Goal: Information Seeking & Learning: Understand process/instructions

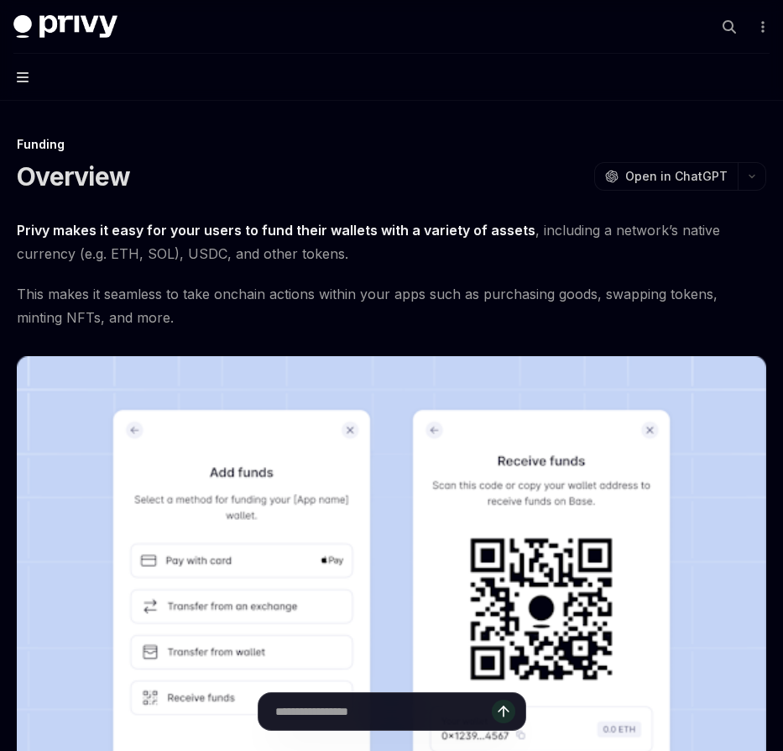
click at [19, 75] on icon "button" at bounding box center [23, 77] width 12 height 13
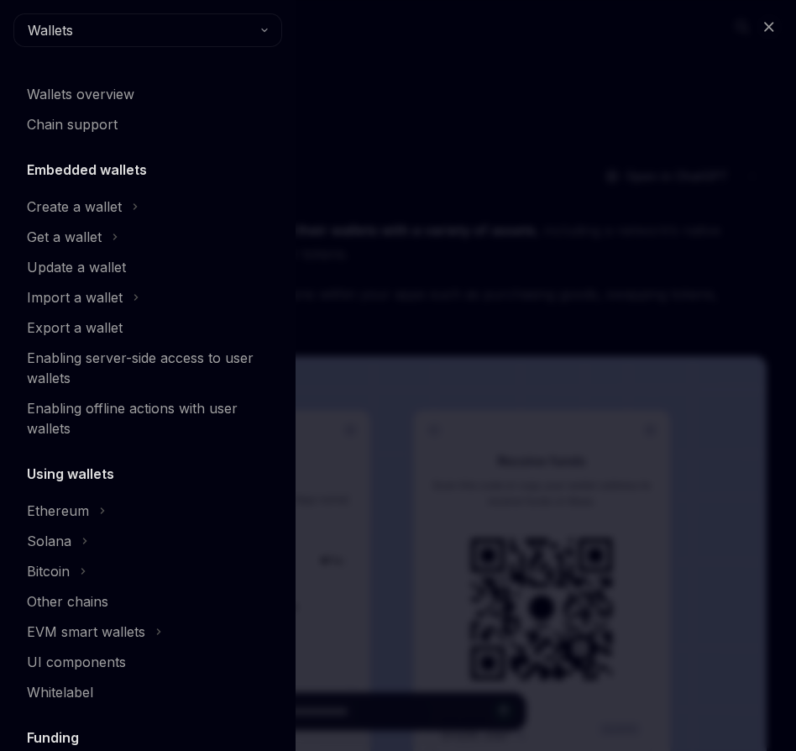
click at [505, 186] on div "Close navigation Wallets Wallets overview Chain support Embedded wallets Create…" at bounding box center [398, 375] width 796 height 751
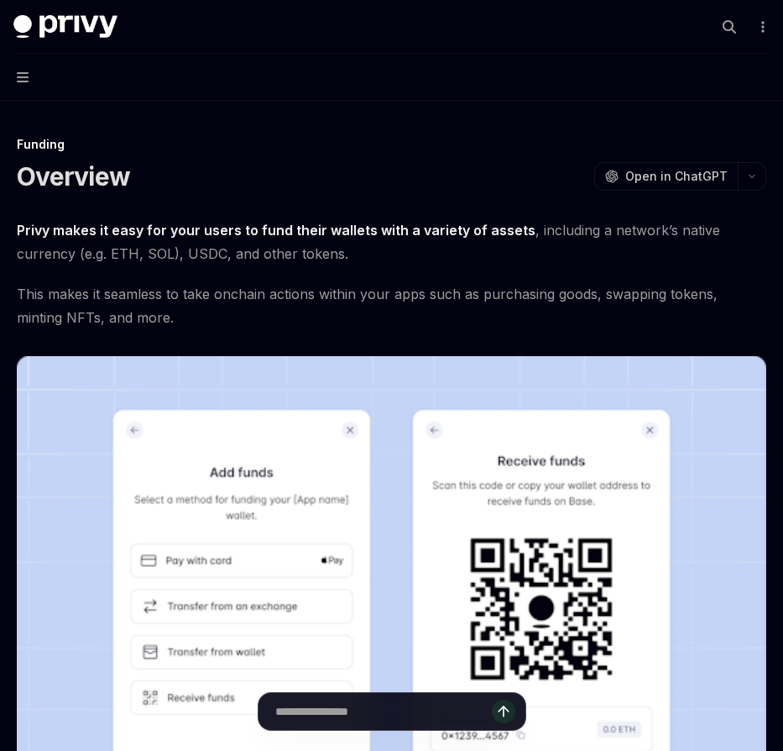
click at [28, 84] on button "Navigation" at bounding box center [391, 77] width 783 height 47
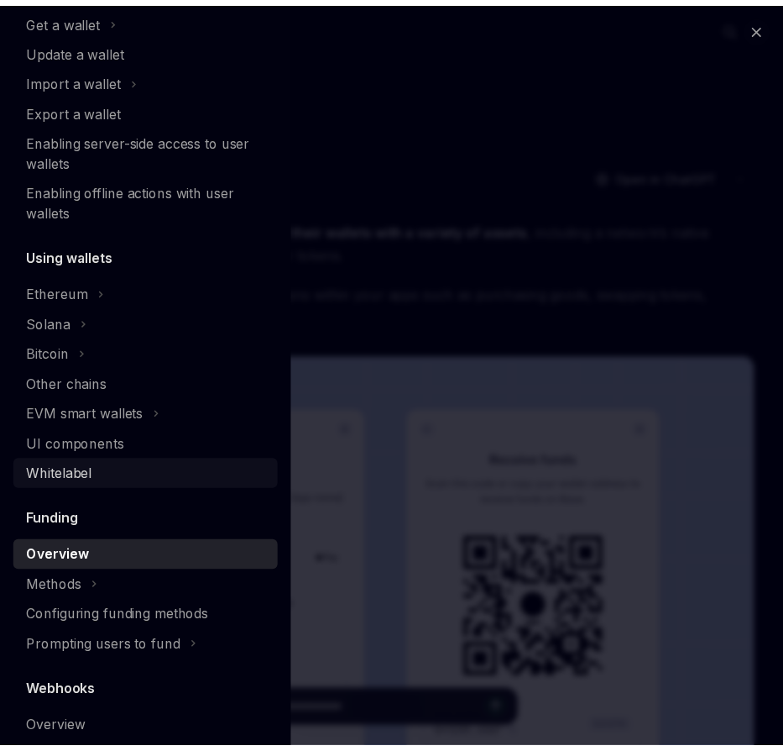
scroll to position [357, 0]
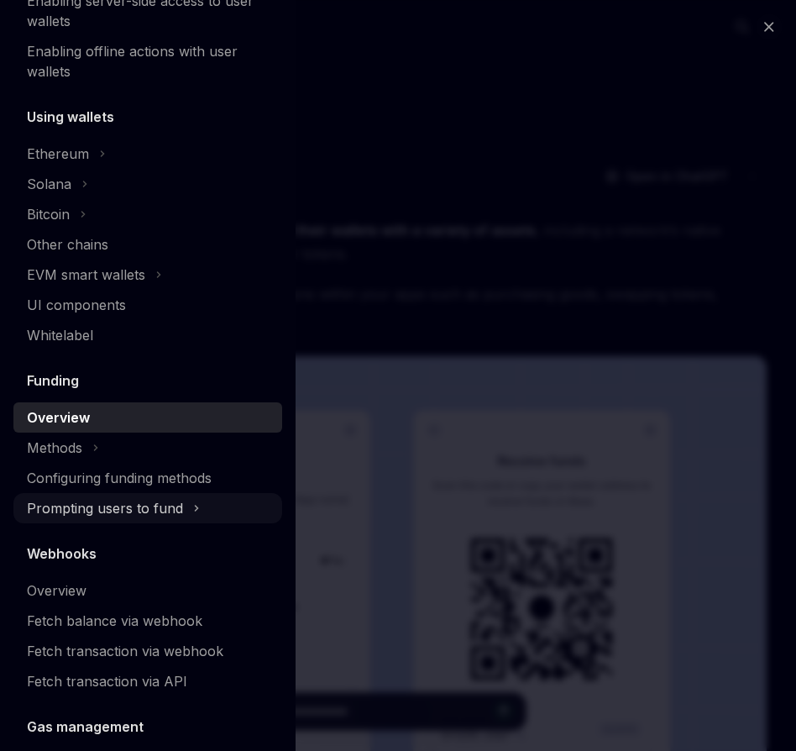
click at [106, 504] on div "Prompting users to fund" at bounding box center [105, 508] width 156 height 20
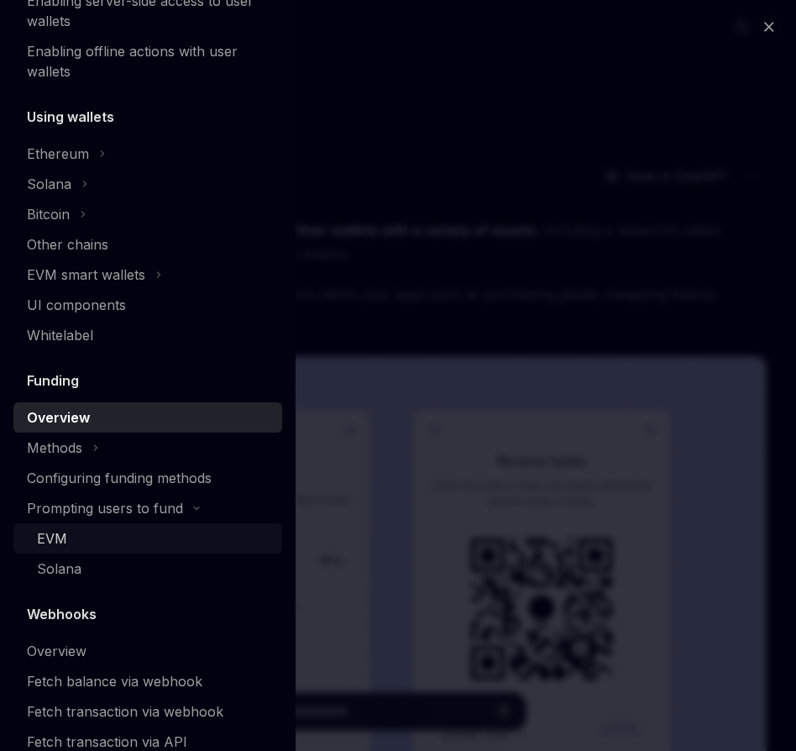
click at [166, 539] on div "EVM" at bounding box center [154, 538] width 235 height 20
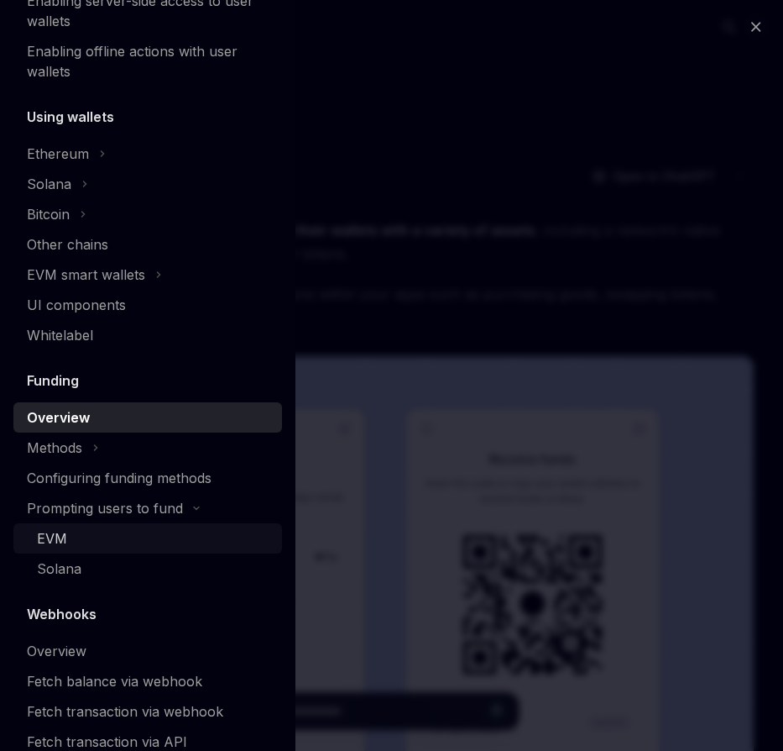
type textarea "*"
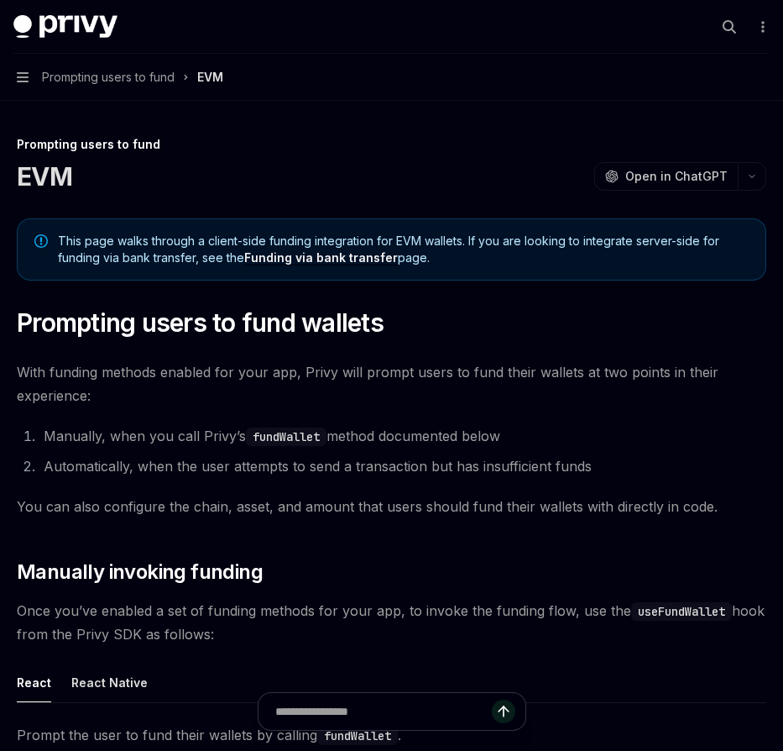
click at [363, 261] on link "Funding via bank transfer" at bounding box center [321, 257] width 154 height 15
